Goal: Check status: Check status

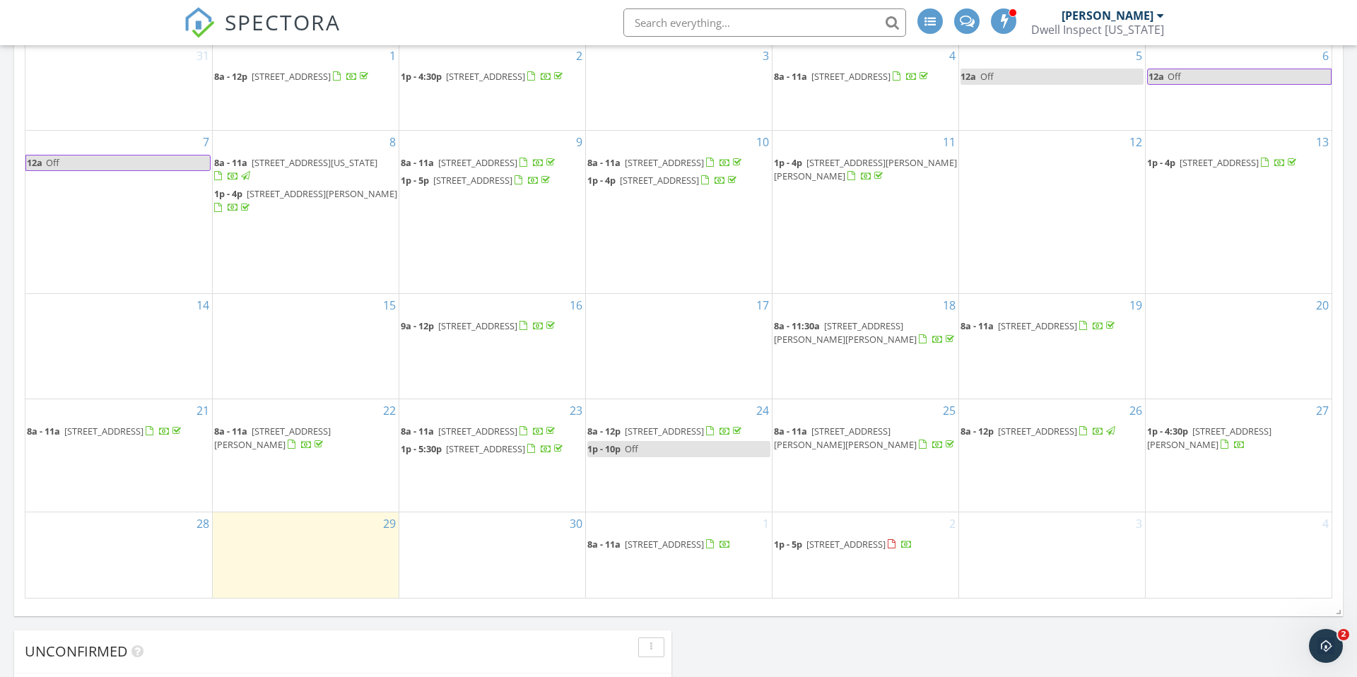
scroll to position [720, 0]
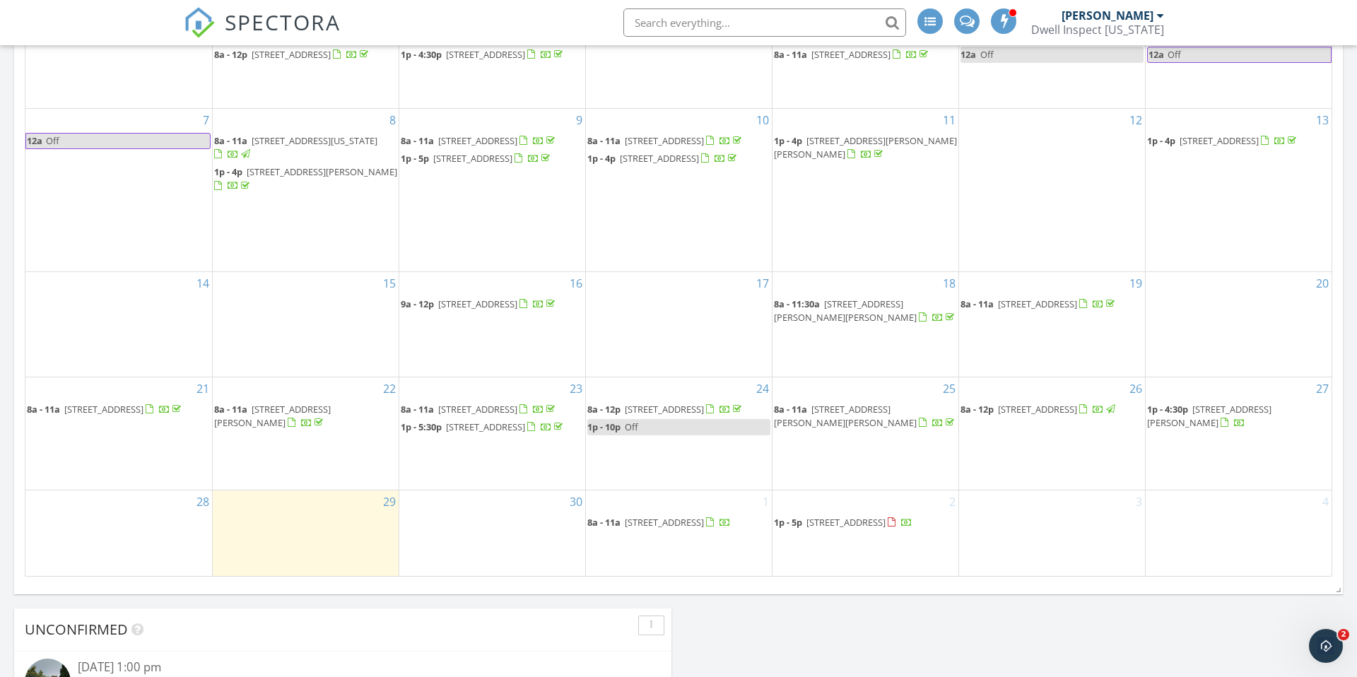
click at [1216, 403] on span "[STREET_ADDRESS][PERSON_NAME]" at bounding box center [1209, 416] width 124 height 26
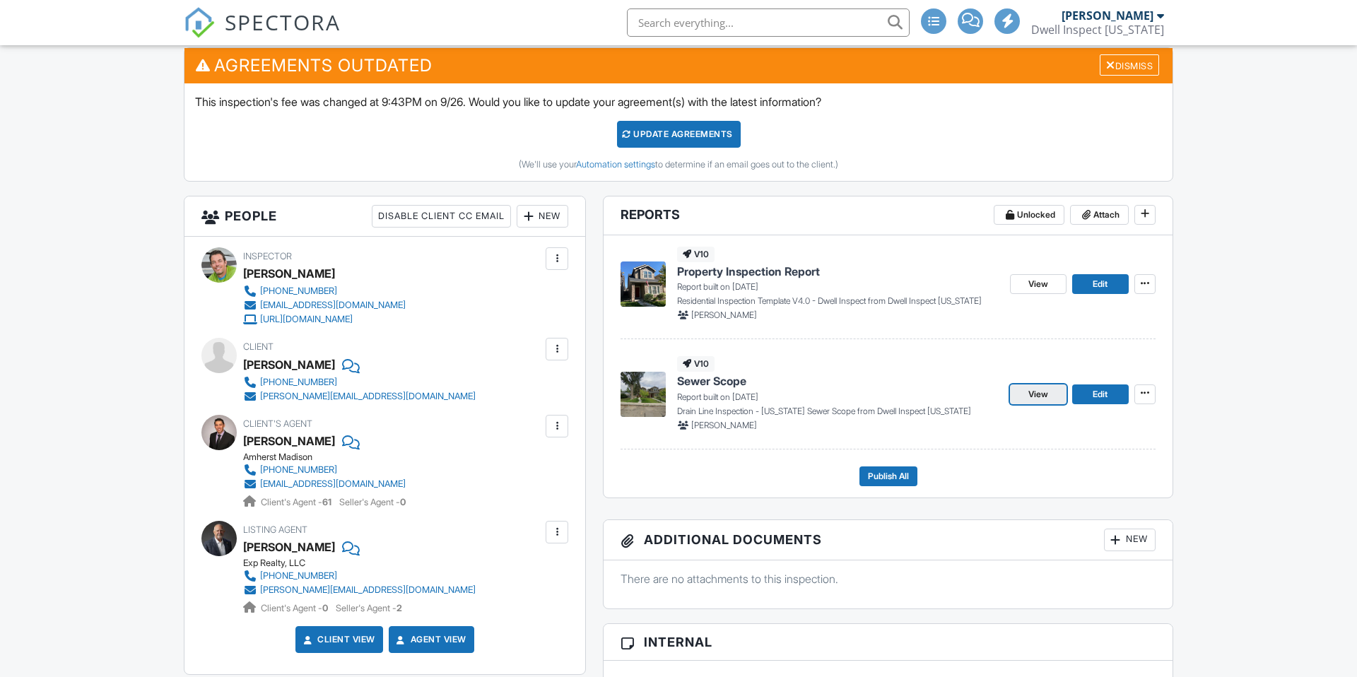
click at [1041, 393] on span "View" at bounding box center [1038, 394] width 20 height 14
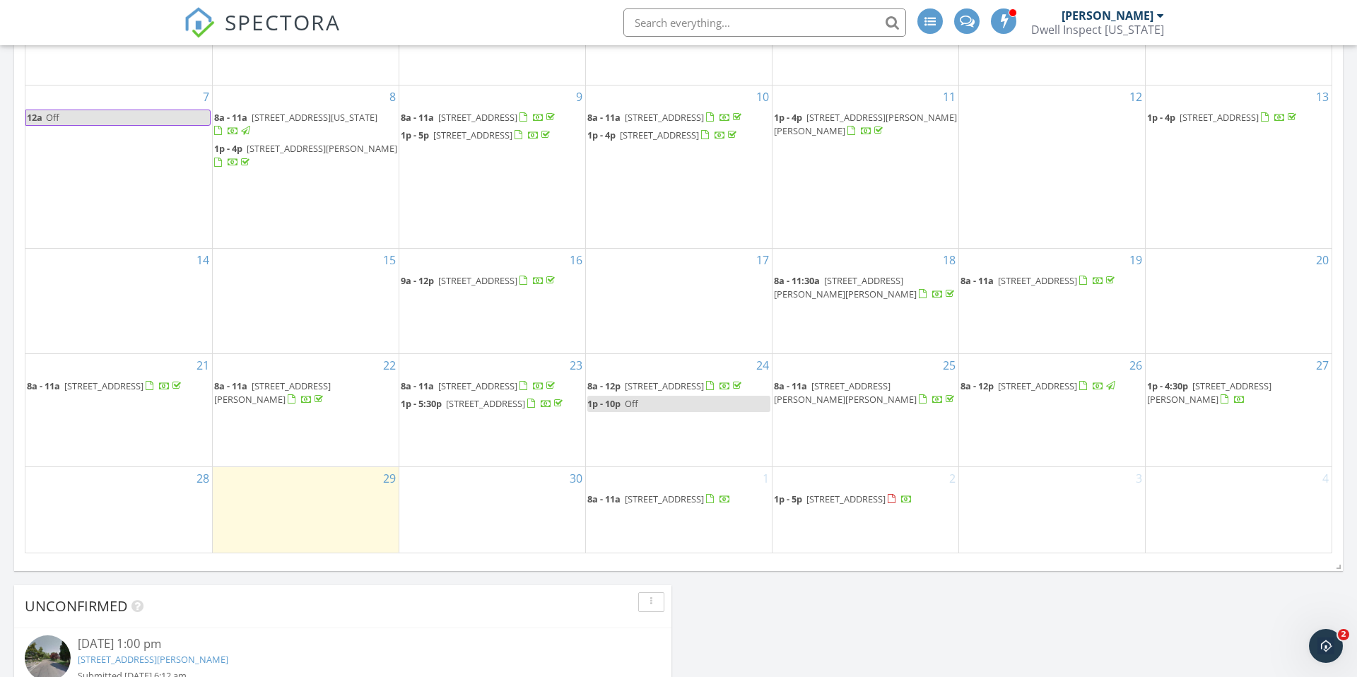
scroll to position [744, 0]
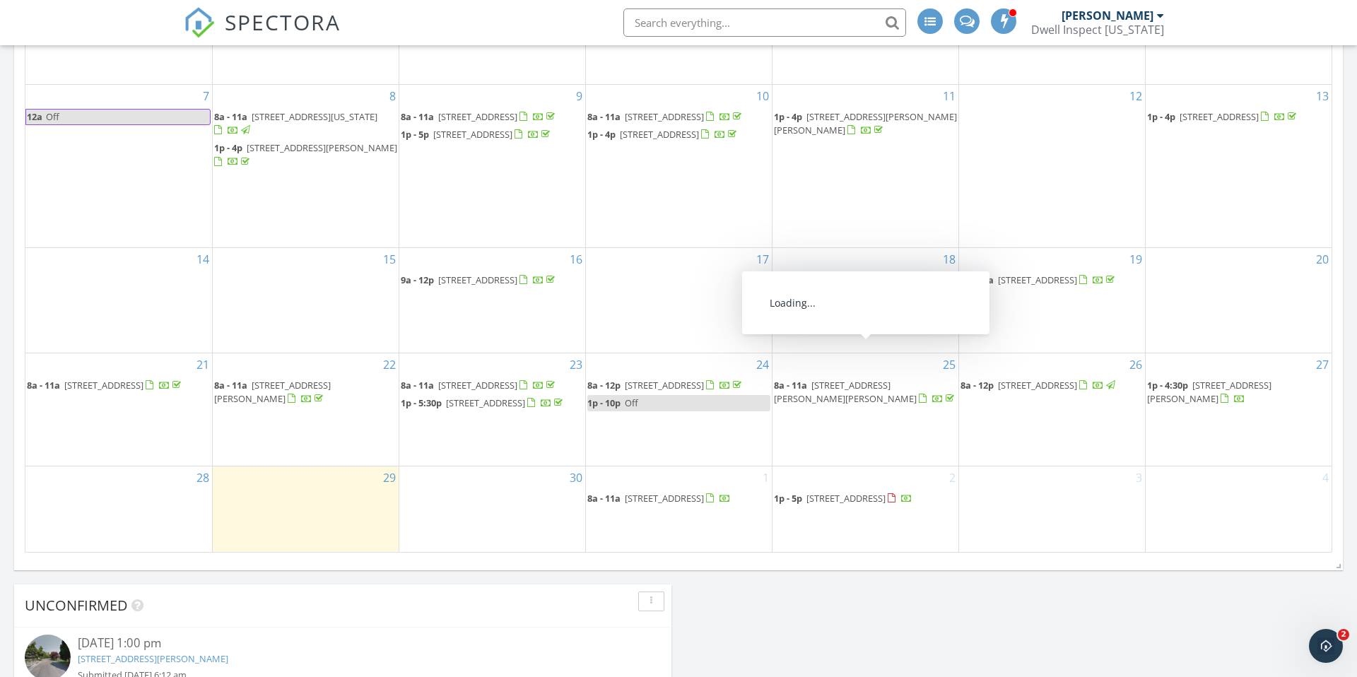
click at [1251, 379] on span "[STREET_ADDRESS][PERSON_NAME]" at bounding box center [1209, 392] width 124 height 26
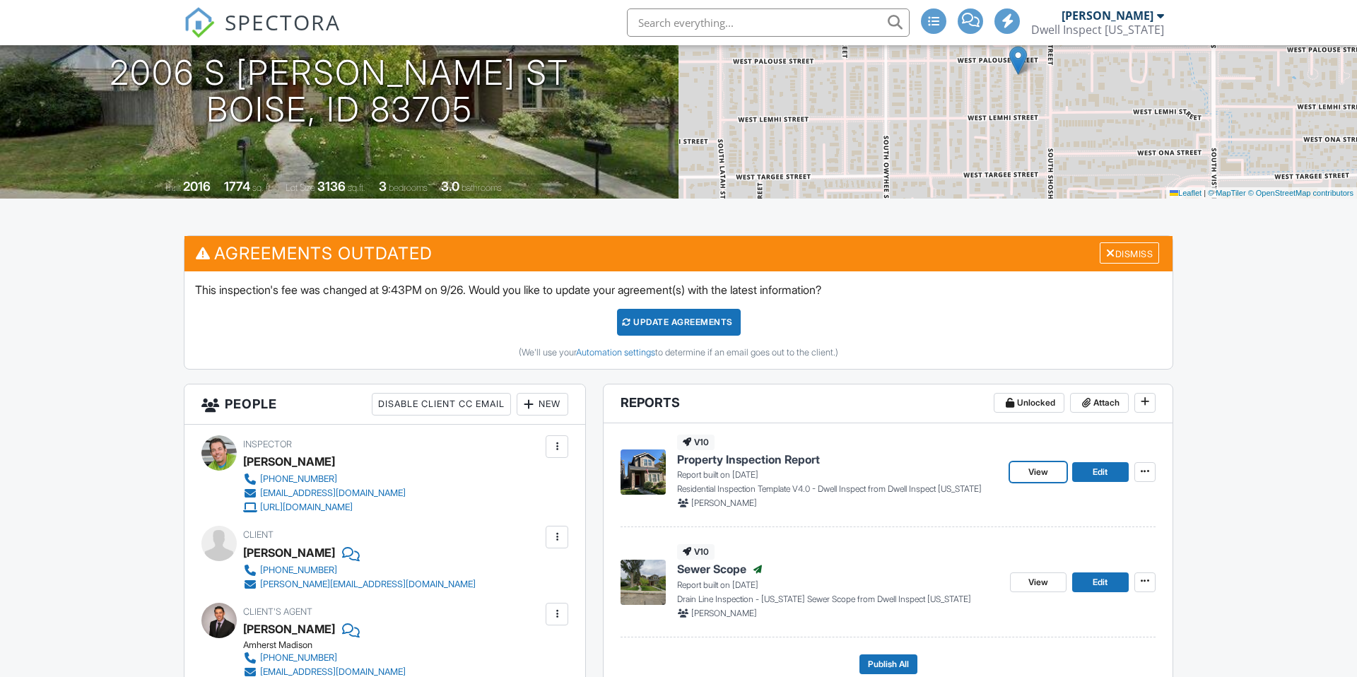
click at [1040, 471] on span "View" at bounding box center [1038, 472] width 20 height 14
